Goal: Task Accomplishment & Management: Complete application form

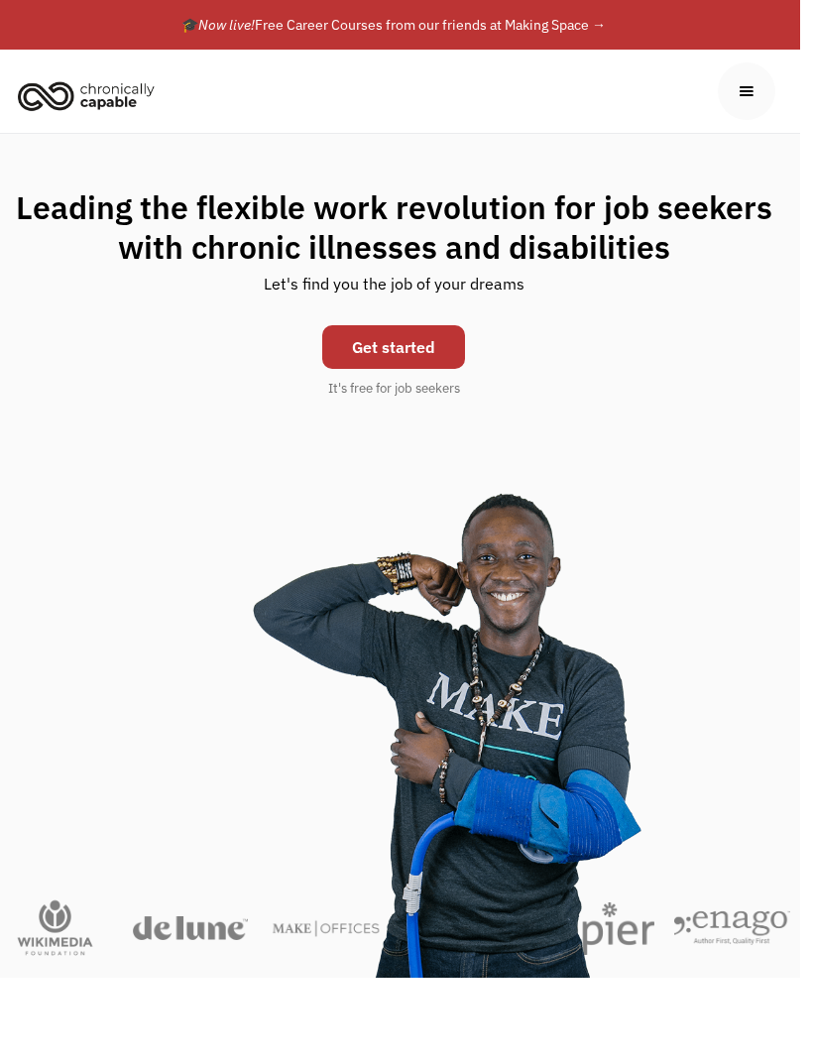
click at [415, 341] on link "Get started" at bounding box center [393, 347] width 143 height 44
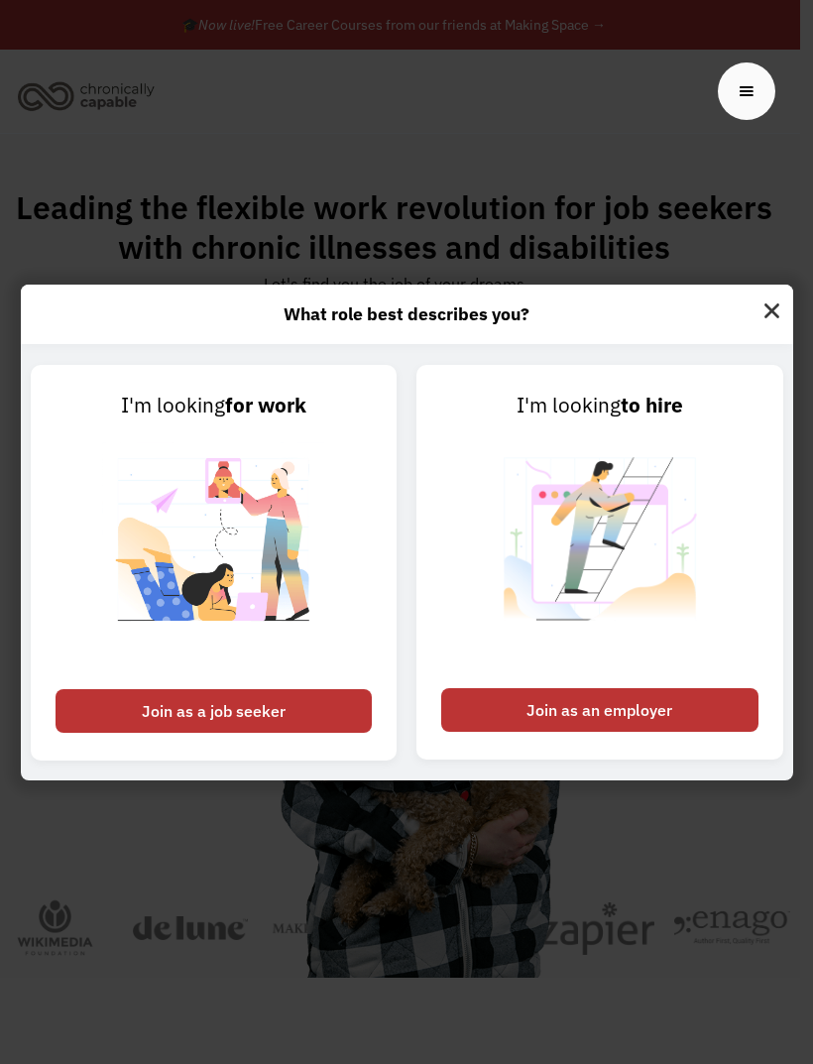
click at [279, 733] on div "Join as a job seeker" at bounding box center [214, 711] width 317 height 44
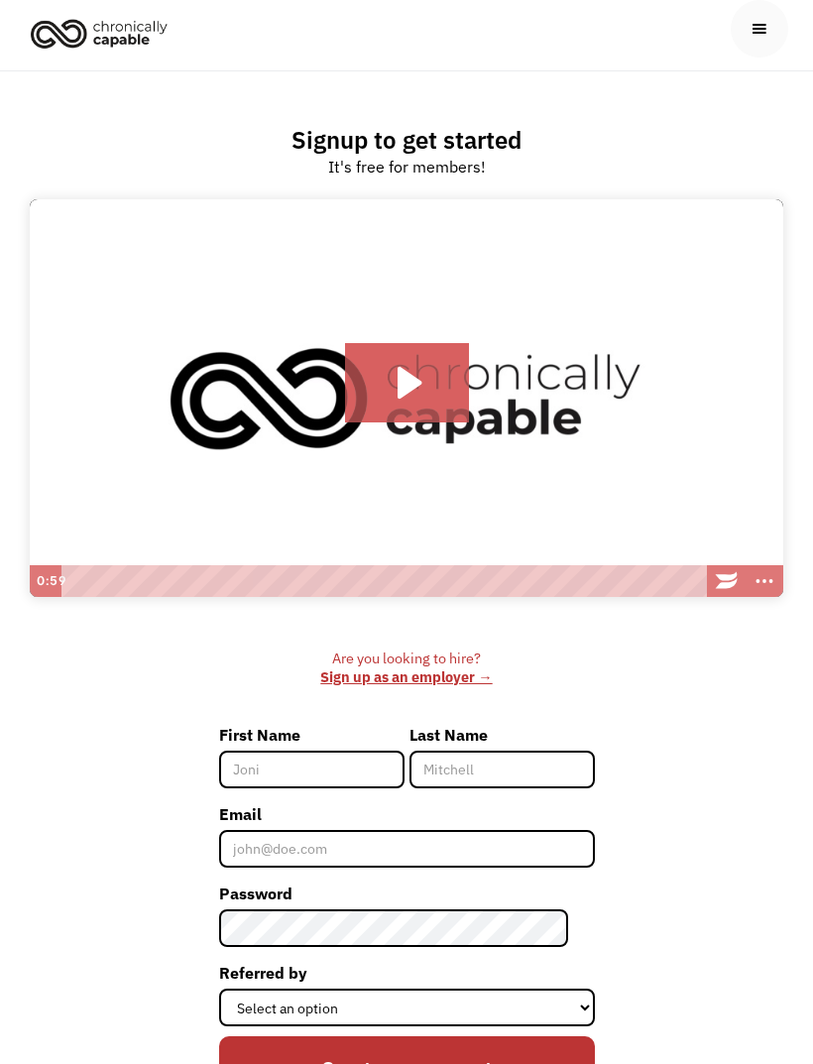
scroll to position [63, 0]
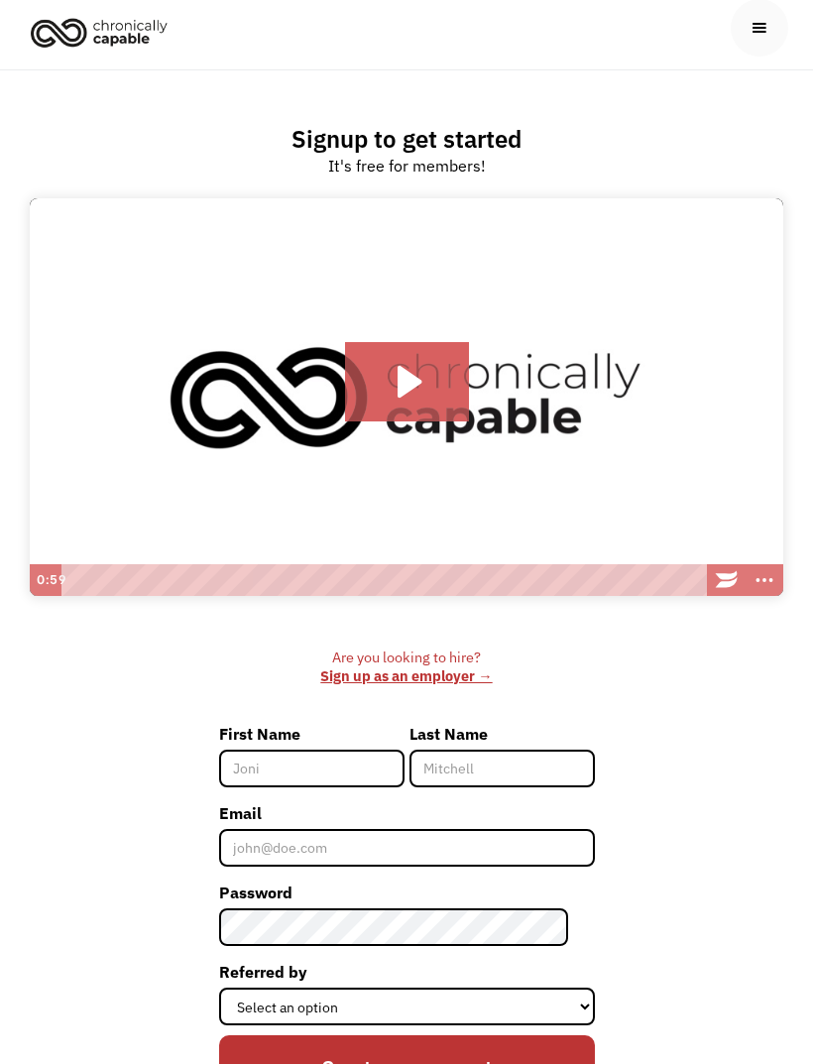
click at [386, 371] on icon "Play Video: Introducing Chronically Capable" at bounding box center [407, 381] width 124 height 79
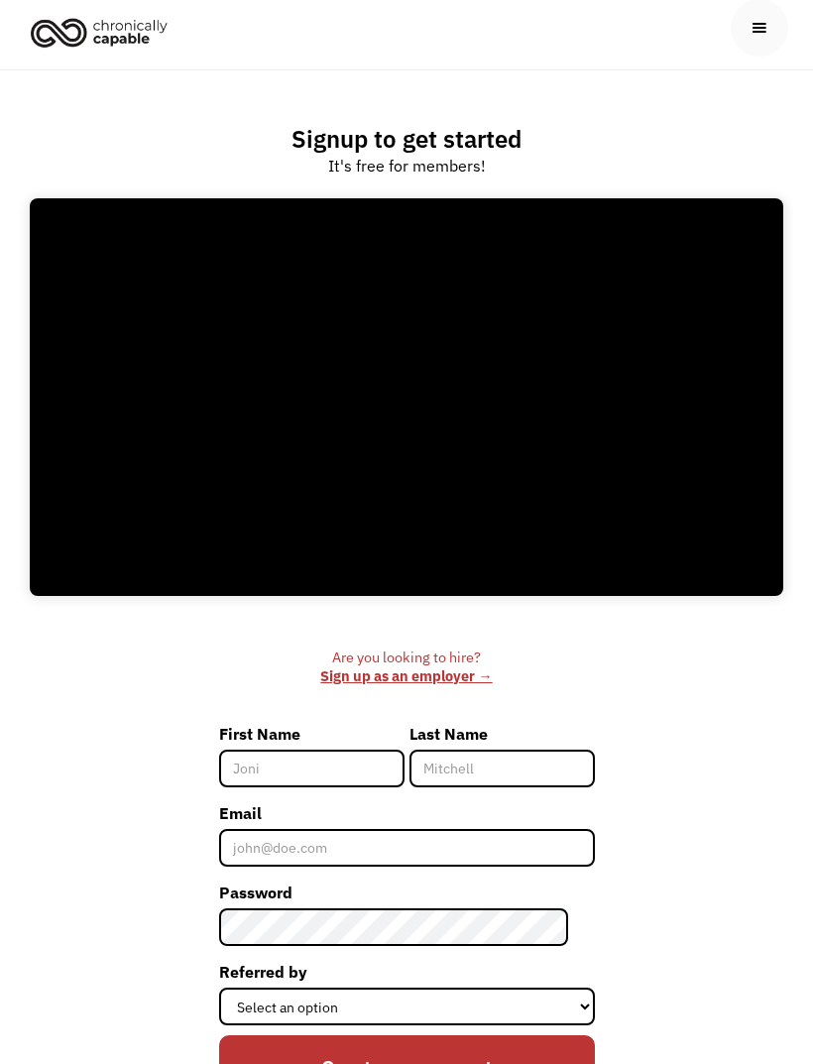
click at [579, 466] on div at bounding box center [407, 397] width 754 height 398
